Goal: Task Accomplishment & Management: Use online tool/utility

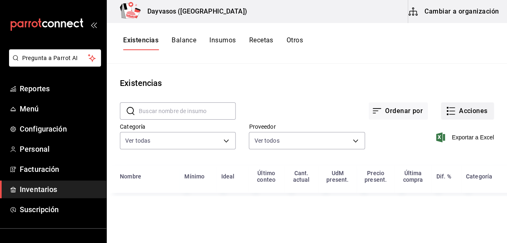
click at [478, 113] on button "Acciones" at bounding box center [467, 110] width 53 height 17
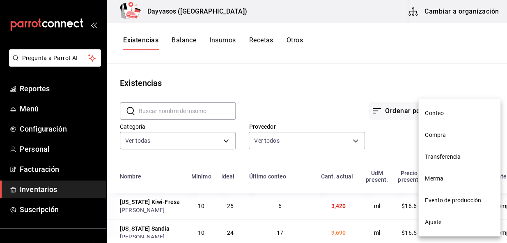
click at [430, 146] on li "Transferencia" at bounding box center [459, 157] width 82 height 22
click at [226, 140] on html "Pregunta a Parrot AI Reportes Menú Configuración Personal Facturación Inventari…" at bounding box center [253, 118] width 507 height 237
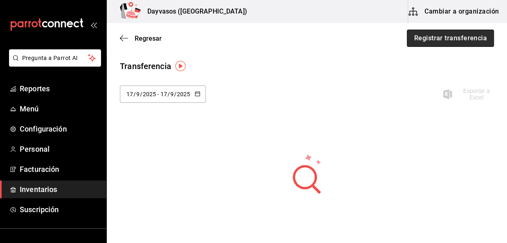
click at [440, 44] on button "Registrar transferencia" at bounding box center [450, 38] width 87 height 17
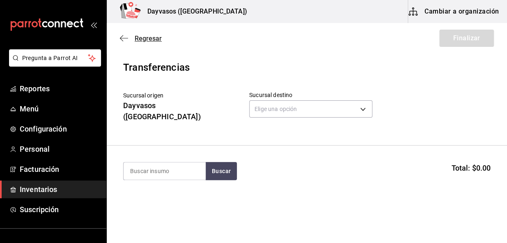
click at [121, 37] on icon "button" at bounding box center [124, 37] width 8 height 7
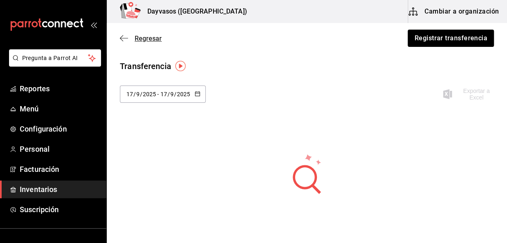
click at [121, 37] on icon "button" at bounding box center [121, 38] width 3 height 6
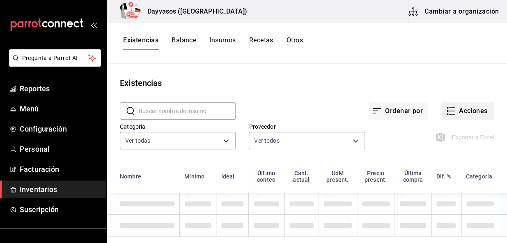
click at [446, 111] on icon "button" at bounding box center [451, 111] width 10 height 10
